Goal: Information Seeking & Learning: Learn about a topic

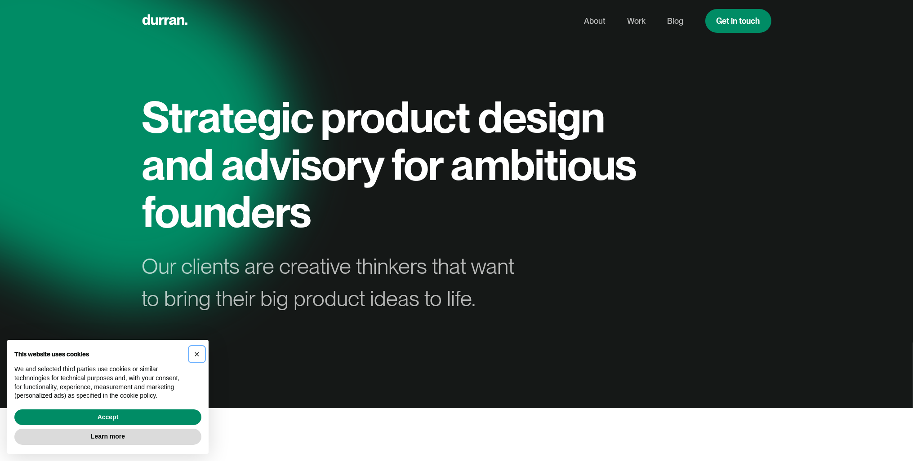
click at [195, 355] on span "×" at bounding box center [196, 355] width 5 height 10
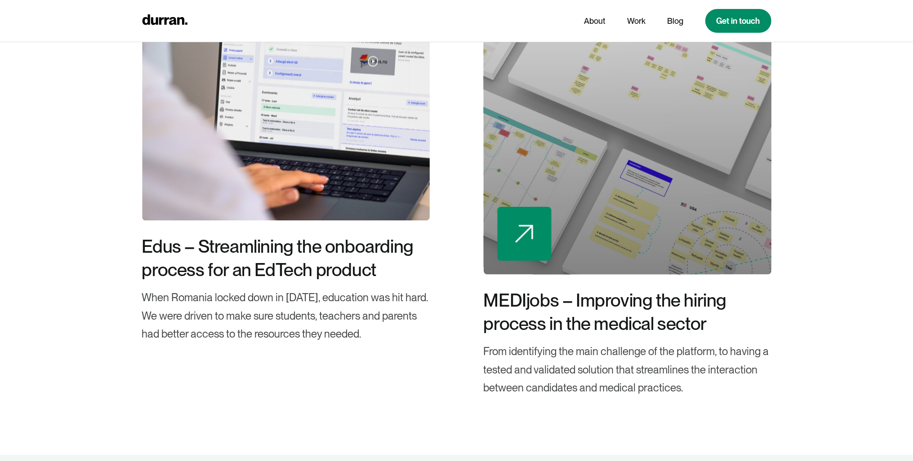
scroll to position [2657, 0]
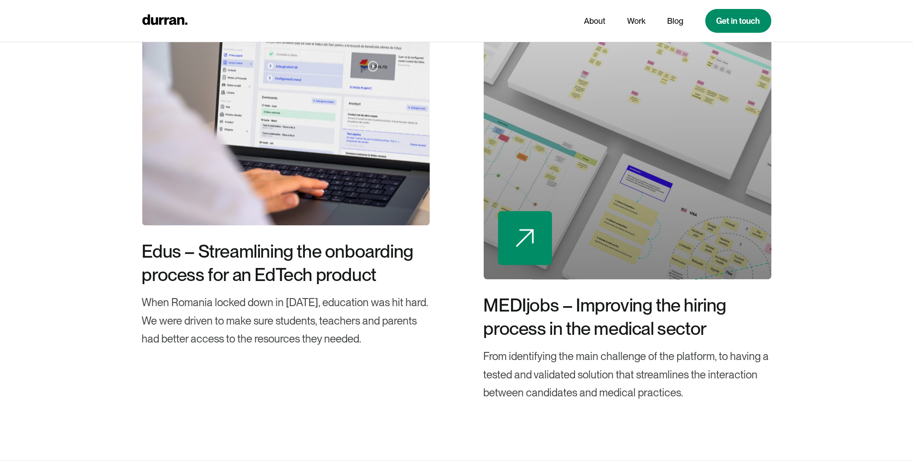
click at [587, 236] on div at bounding box center [627, 127] width 288 height 306
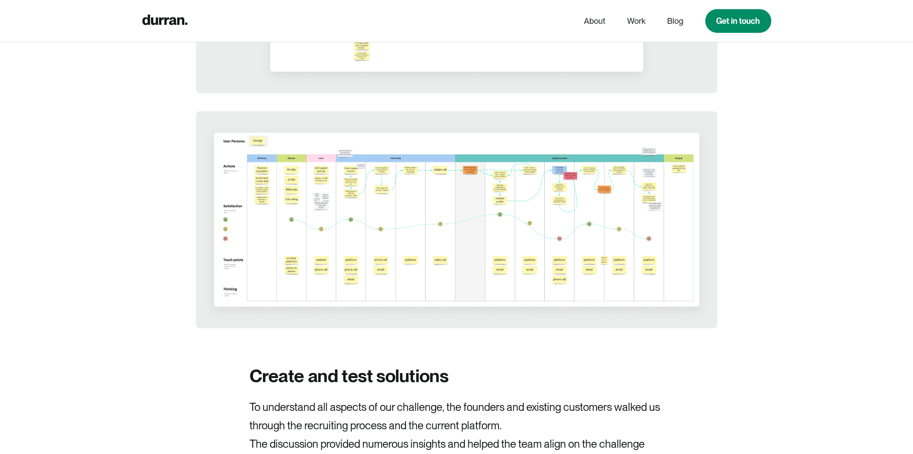
scroll to position [3037, 0]
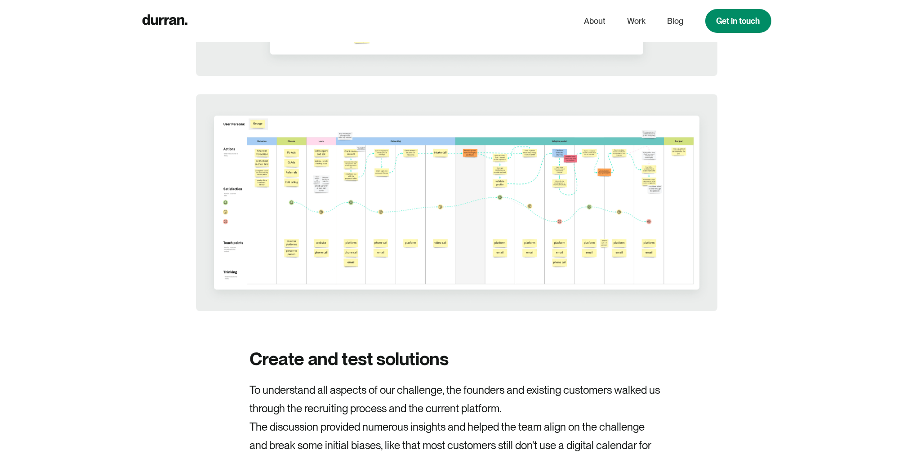
click at [324, 195] on img at bounding box center [456, 202] width 521 height 217
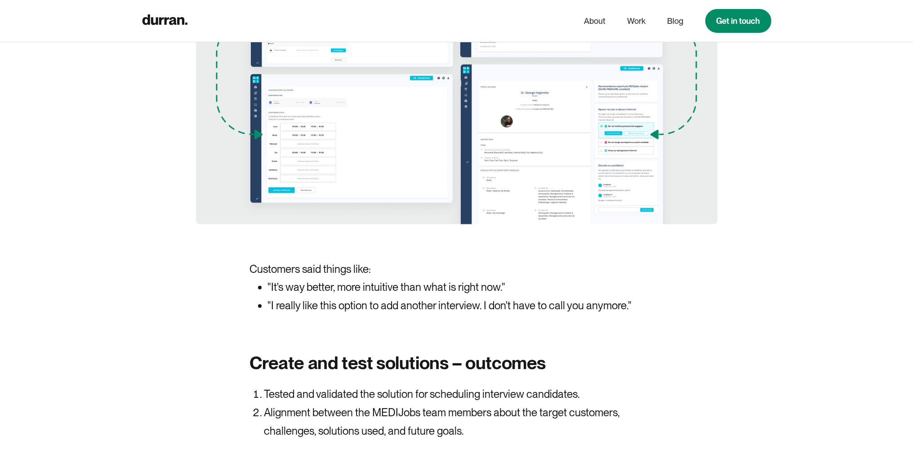
scroll to position [5409, 0]
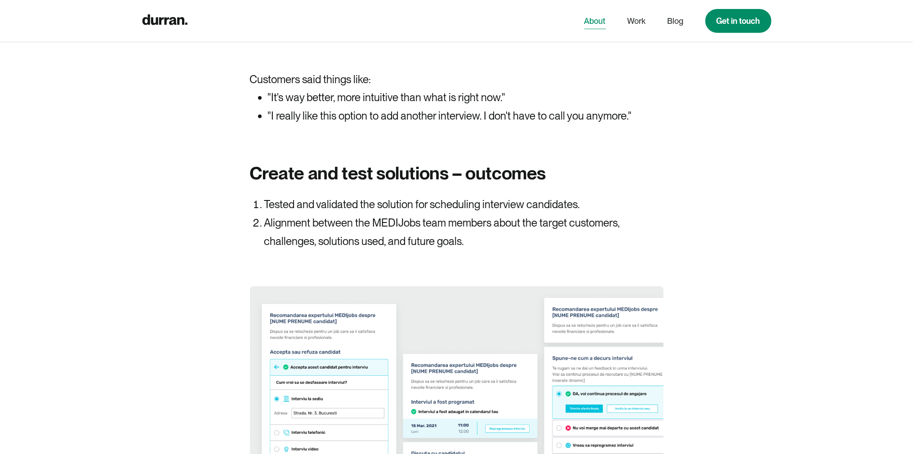
click at [592, 19] on link "About" at bounding box center [595, 21] width 22 height 17
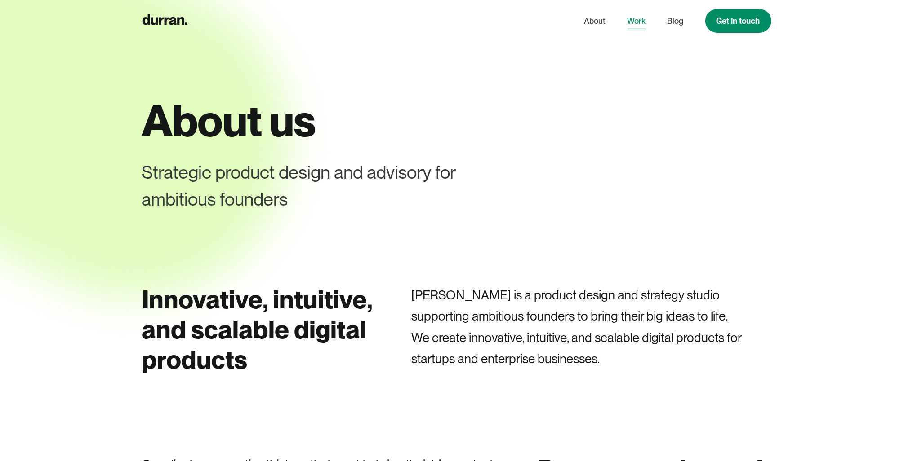
click at [641, 25] on link "Work" at bounding box center [636, 21] width 18 height 17
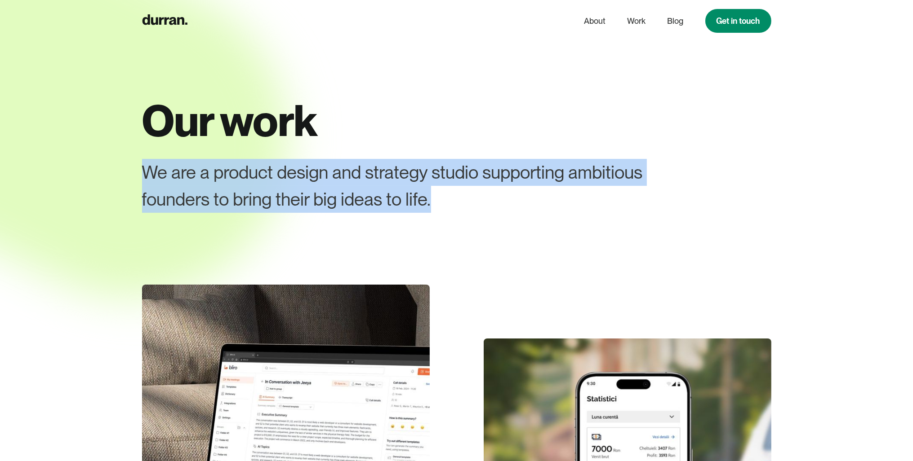
drag, startPoint x: 153, startPoint y: 173, endPoint x: 452, endPoint y: 206, distance: 301.1
click at [452, 206] on div "We are a product design and strategy studio supporting ambitious founders to br…" at bounding box center [425, 186] width 566 height 54
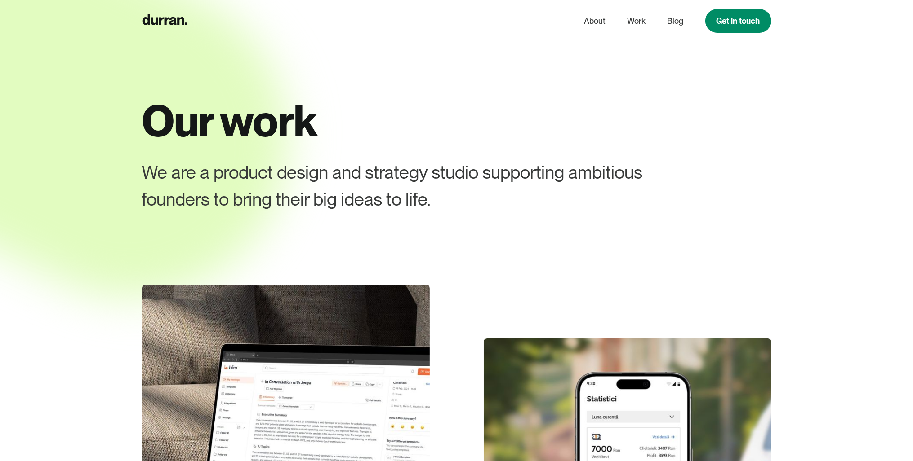
click at [587, 213] on div at bounding box center [456, 230] width 913 height 461
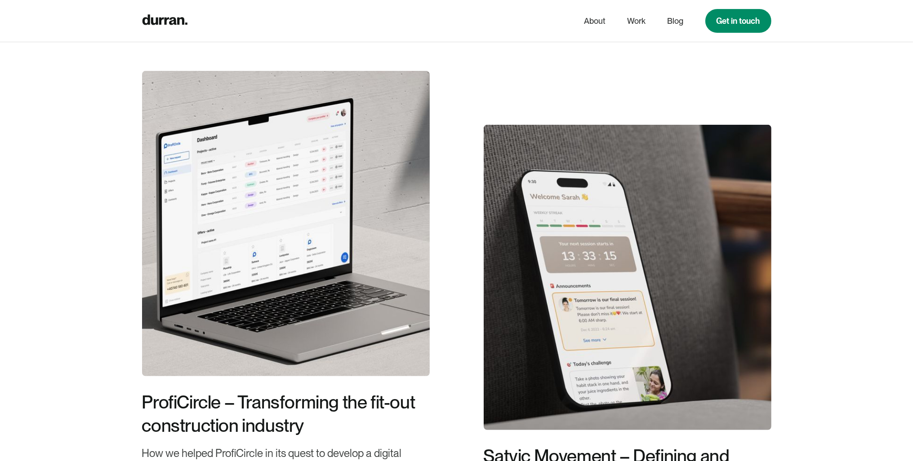
scroll to position [854, 0]
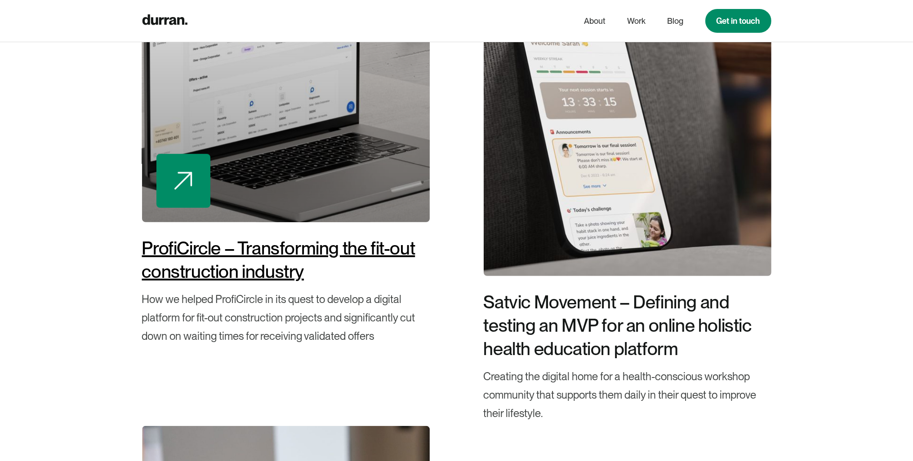
click at [276, 260] on div "ProfiCircle – Transforming the fit-out construction industry" at bounding box center [286, 260] width 288 height 47
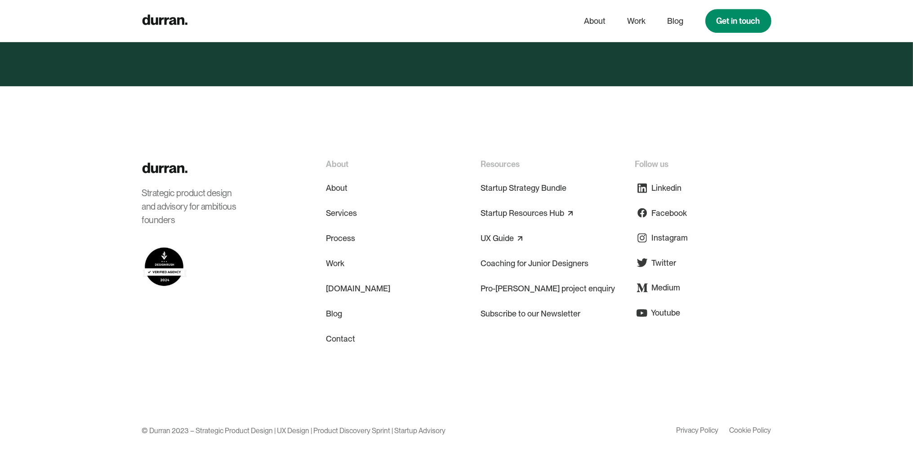
scroll to position [8333, 0]
click at [495, 239] on link "UX Guide" at bounding box center [496, 238] width 33 height 14
click at [536, 266] on link "Coaching for Junior Designers" at bounding box center [534, 264] width 108 height 22
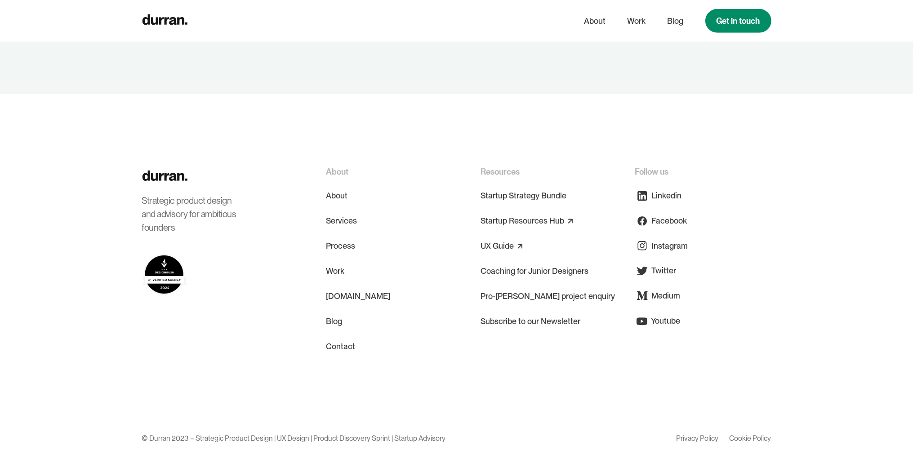
scroll to position [2121, 0]
